Goal: Check status

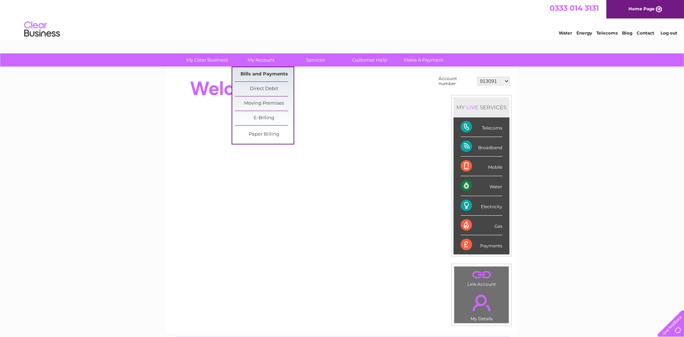
click at [266, 71] on link "Bills and Payments" at bounding box center [264, 74] width 59 height 14
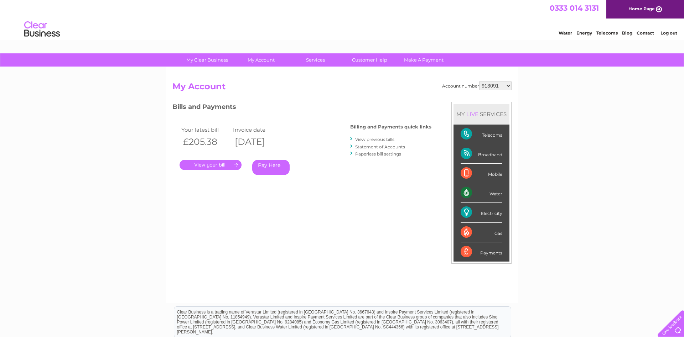
click at [215, 167] on link "." at bounding box center [210, 165] width 62 height 10
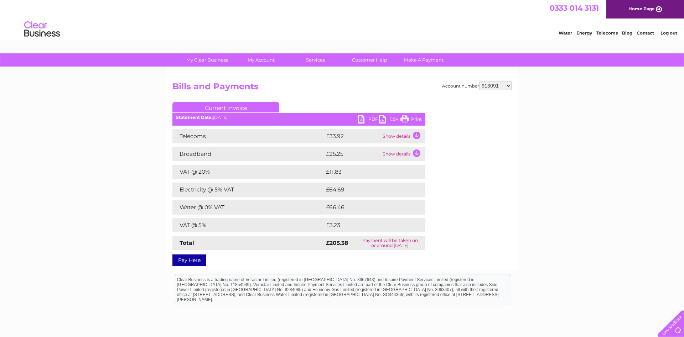
click at [360, 120] on link "PDF" at bounding box center [367, 120] width 21 height 10
